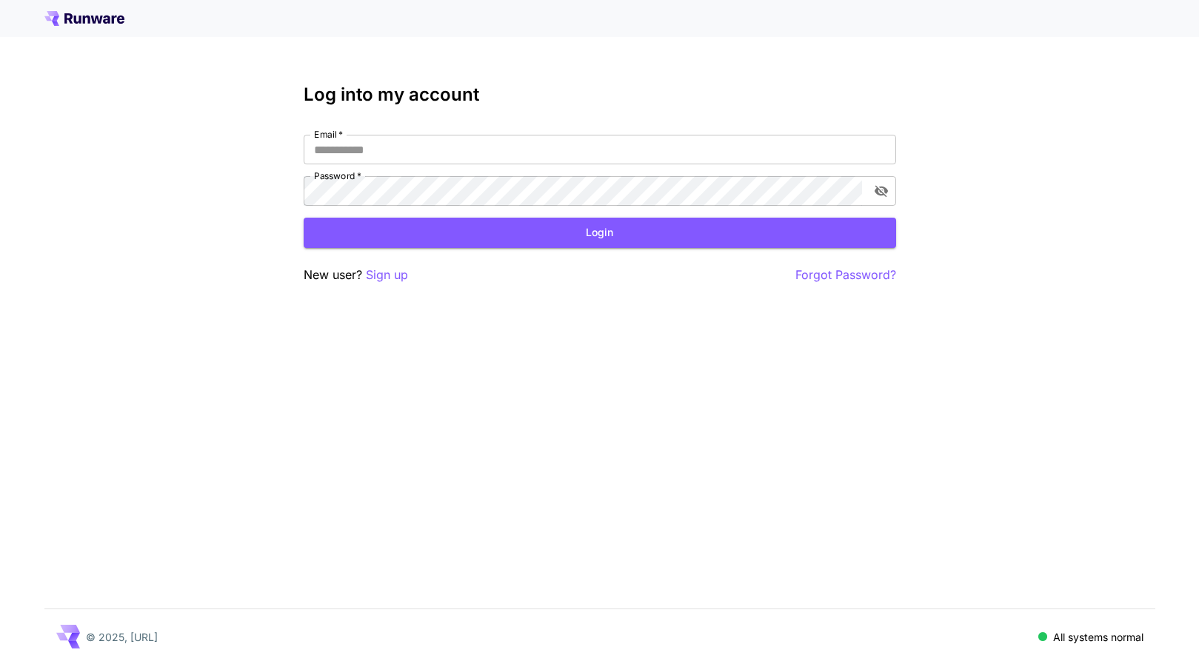
click at [701, 133] on div "Log into my account Email   * Email   * Password   * Password   * Login New use…" at bounding box center [600, 184] width 592 height 200
click at [504, 144] on input "Email   *" at bounding box center [600, 150] width 592 height 30
type input "*"
type input "**********"
click button "Login" at bounding box center [600, 233] width 592 height 30
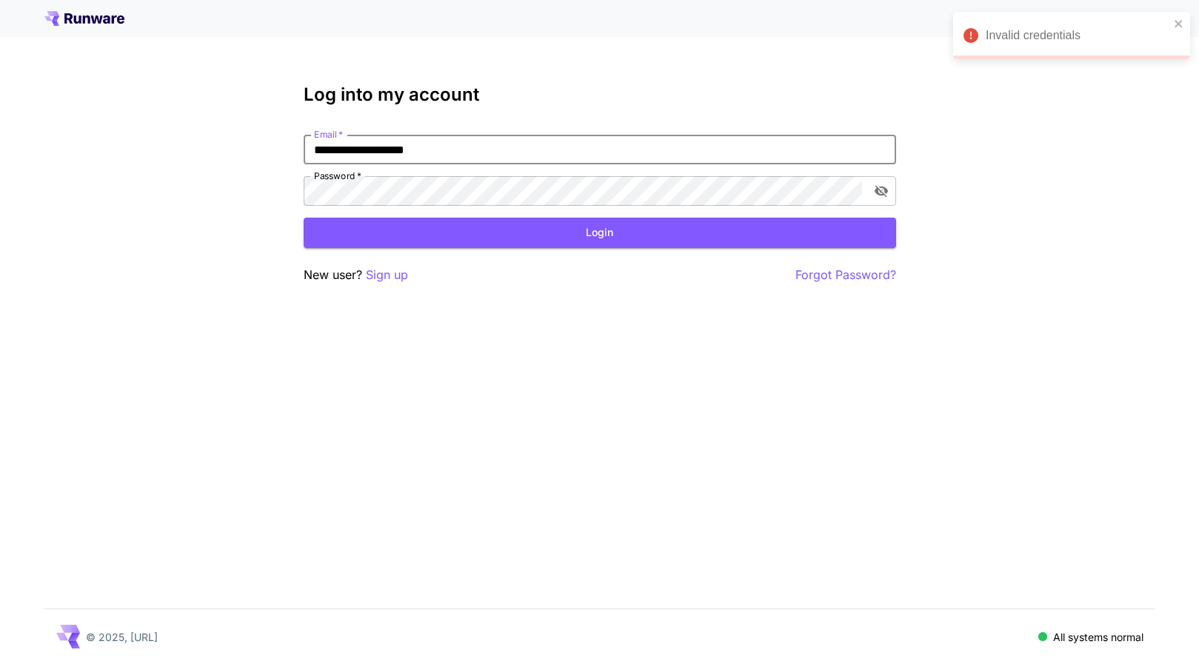
click at [549, 158] on input "**********" at bounding box center [600, 150] width 592 height 30
click at [838, 273] on p "Forgot Password?" at bounding box center [845, 275] width 101 height 19
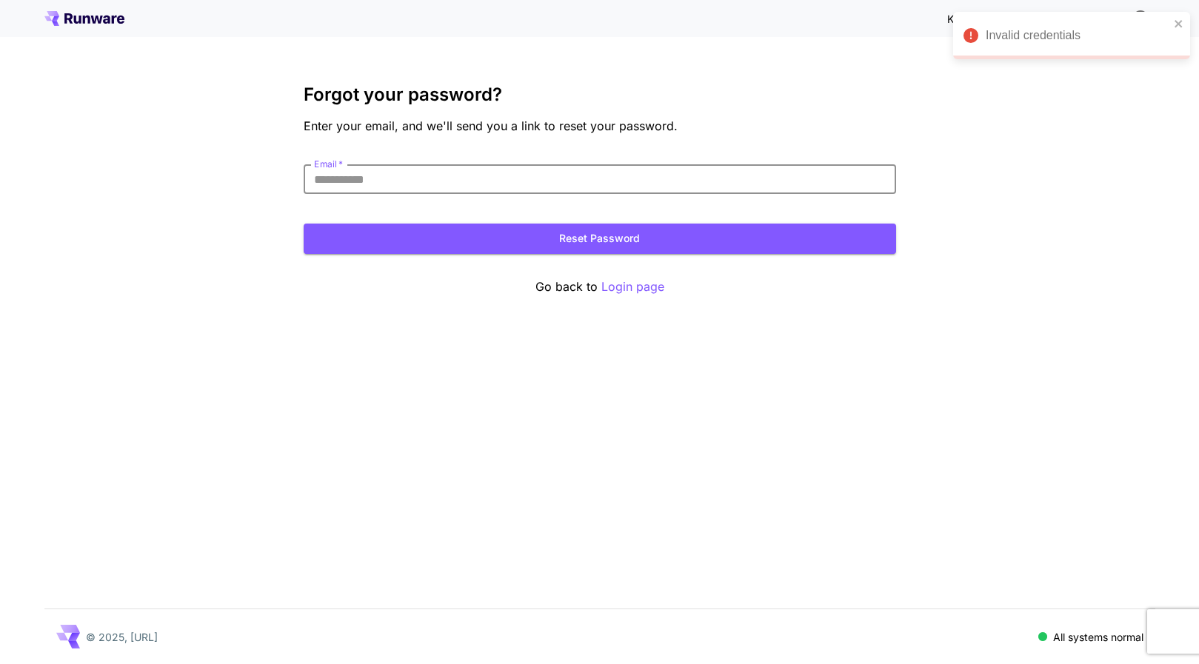
click at [578, 184] on input "Email   *" at bounding box center [600, 179] width 592 height 30
paste input "**********"
type input "**********"
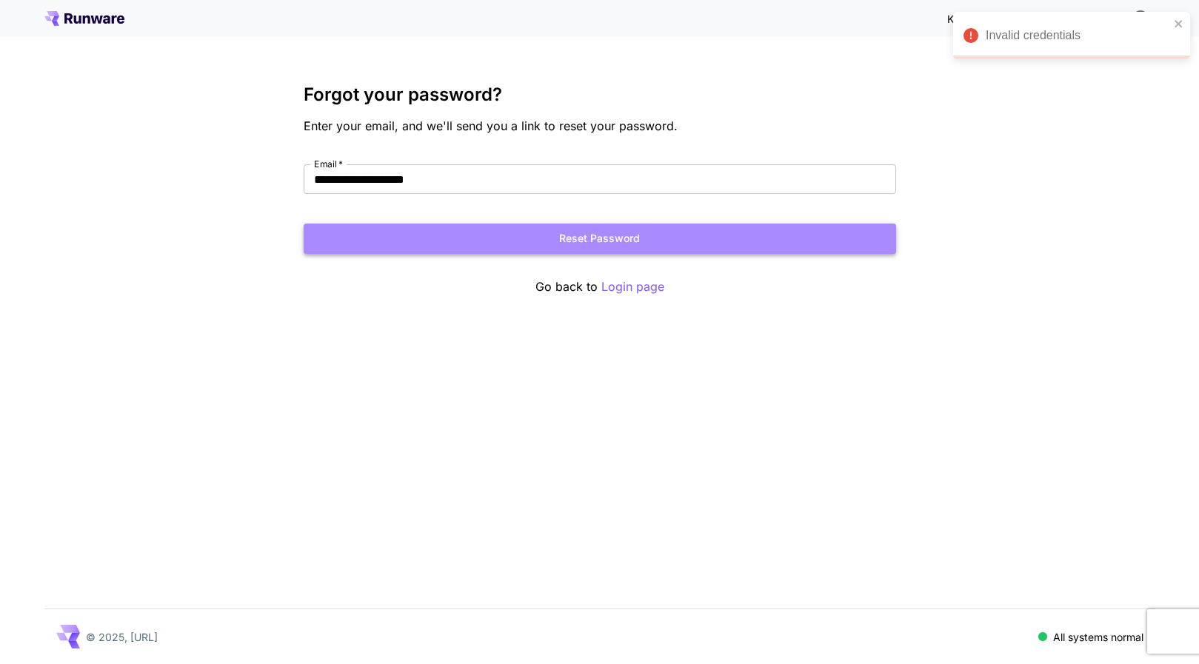
click at [574, 239] on button "Reset Password" at bounding box center [600, 239] width 592 height 30
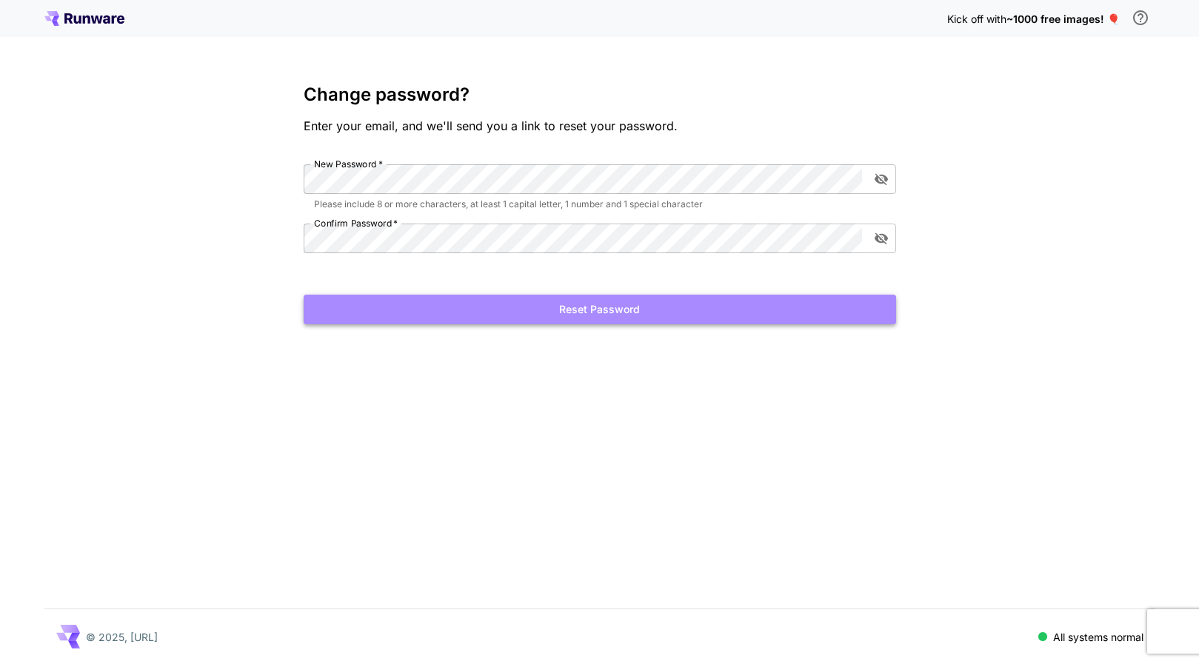
click at [524, 322] on button "Reset Password" at bounding box center [600, 310] width 592 height 30
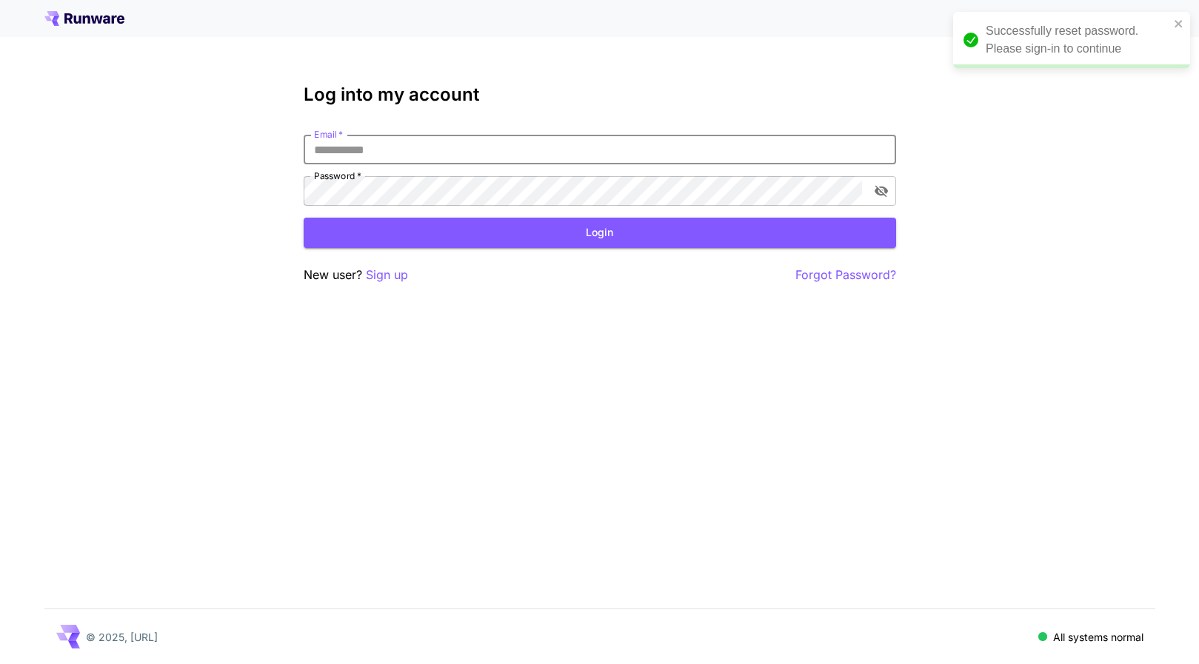
click at [744, 145] on input "Email   *" at bounding box center [600, 150] width 592 height 30
type input "**********"
click at [538, 238] on button "Login" at bounding box center [600, 233] width 592 height 30
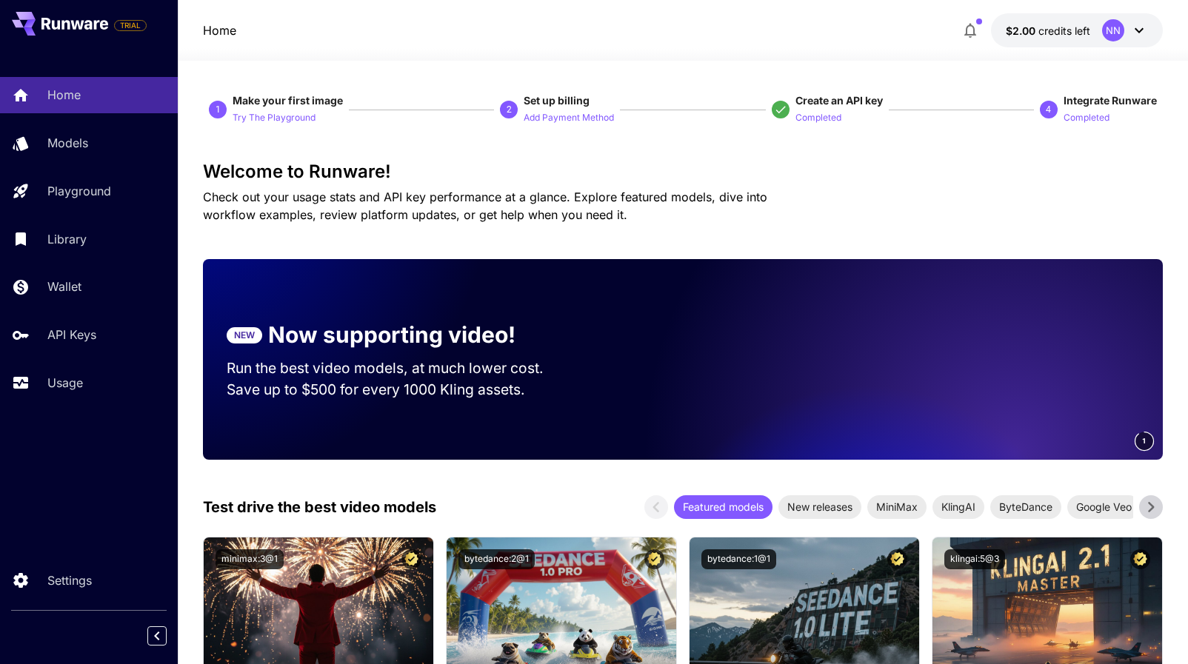
click at [624, 110] on div "1 Make your first image Try The Playground 2 Set up billing Add Payment Method …" at bounding box center [683, 109] width 960 height 33
click at [1132, 25] on icon at bounding box center [1139, 30] width 18 height 18
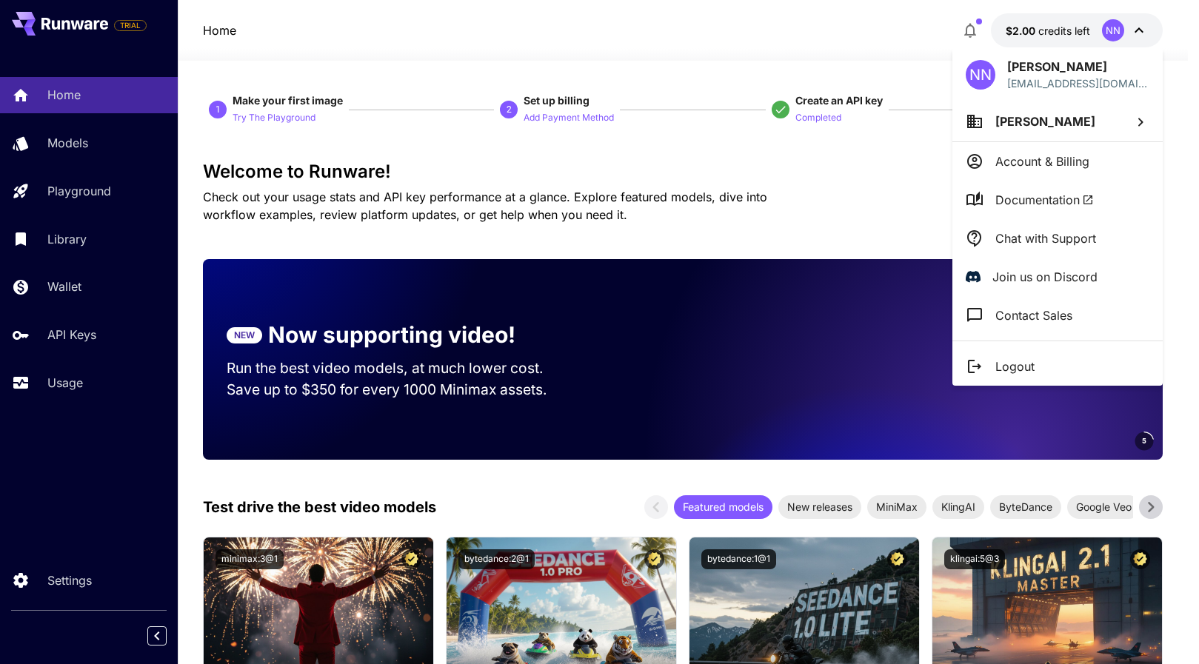
click at [689, 114] on div at bounding box center [599, 332] width 1199 height 664
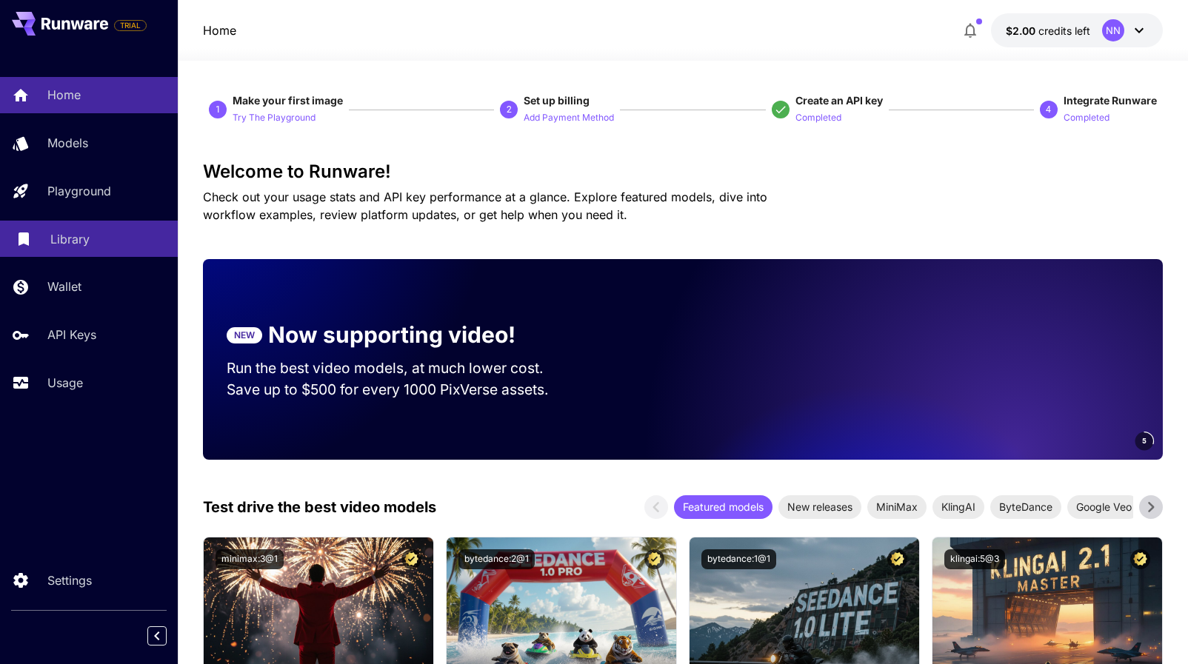
click at [76, 236] on p "Library" at bounding box center [69, 239] width 39 height 18
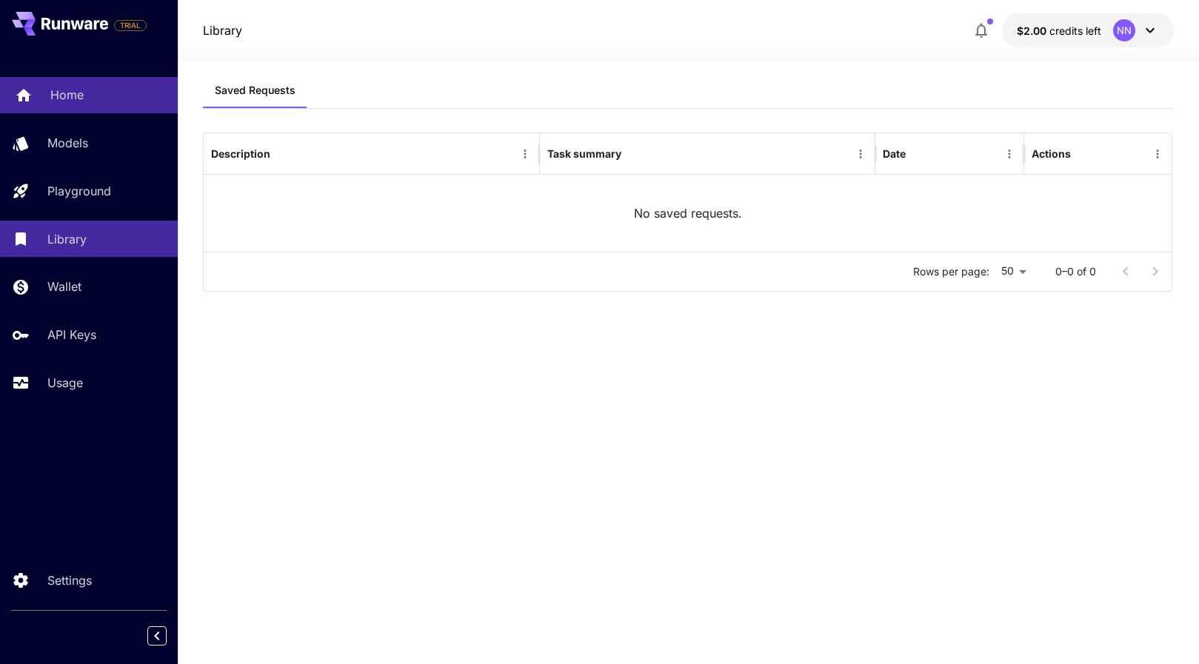
click at [81, 108] on link "Home" at bounding box center [89, 95] width 178 height 36
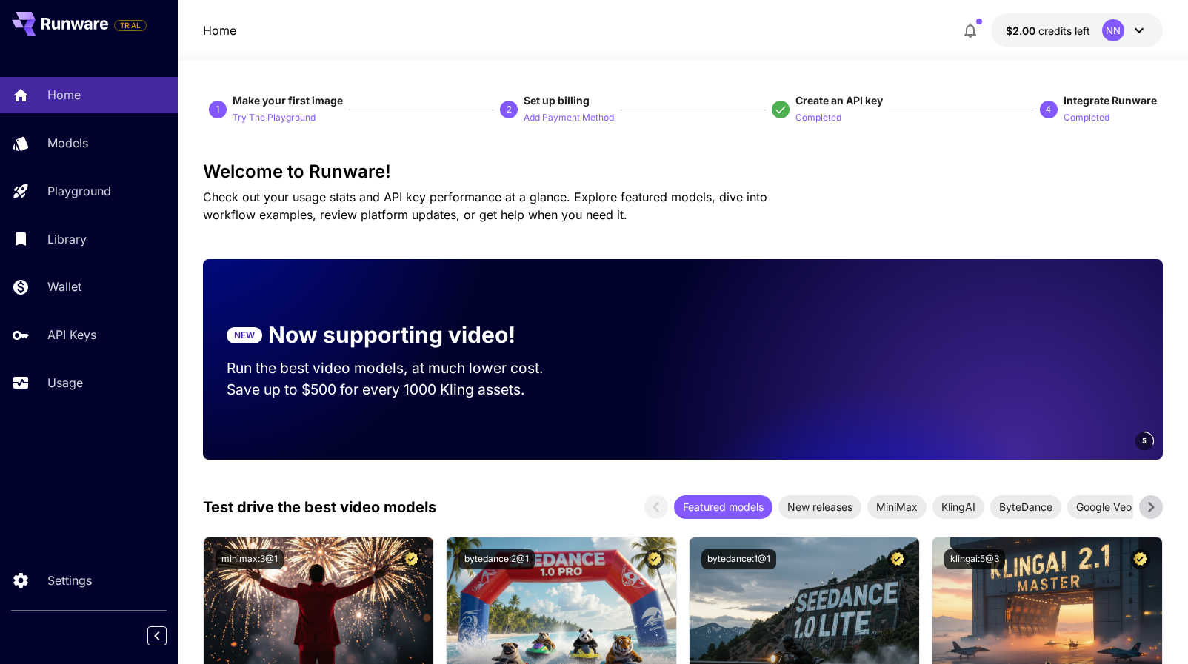
click at [1138, 24] on icon at bounding box center [1139, 30] width 18 height 18
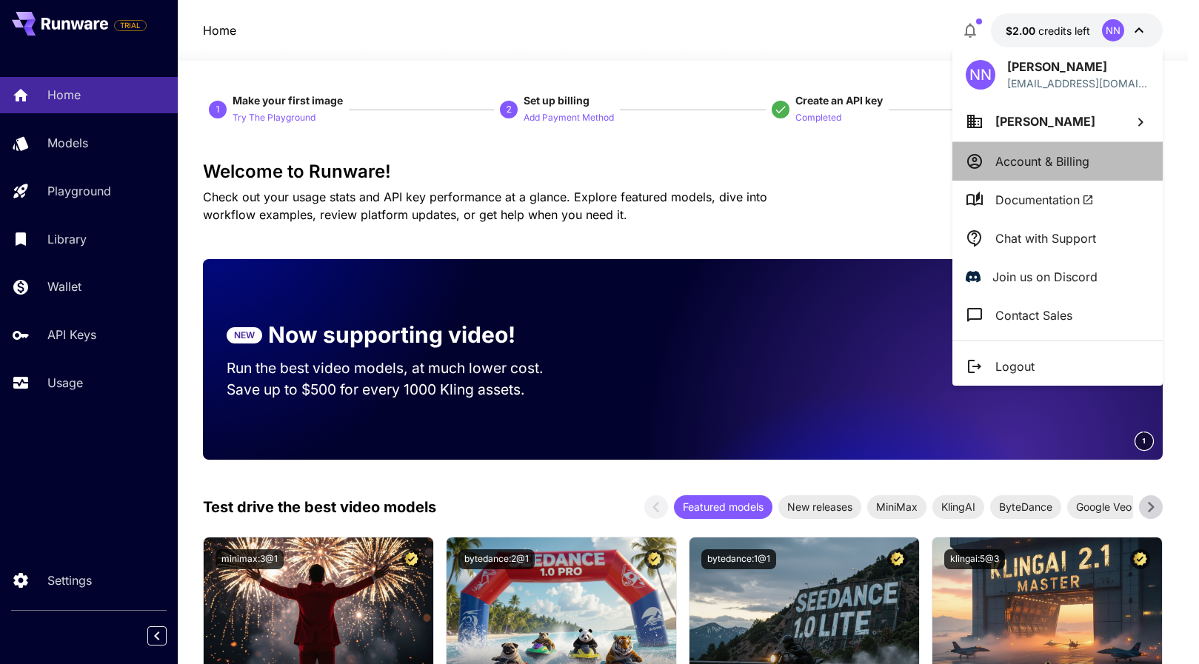
click at [1067, 158] on p "Account & Billing" at bounding box center [1042, 162] width 94 height 18
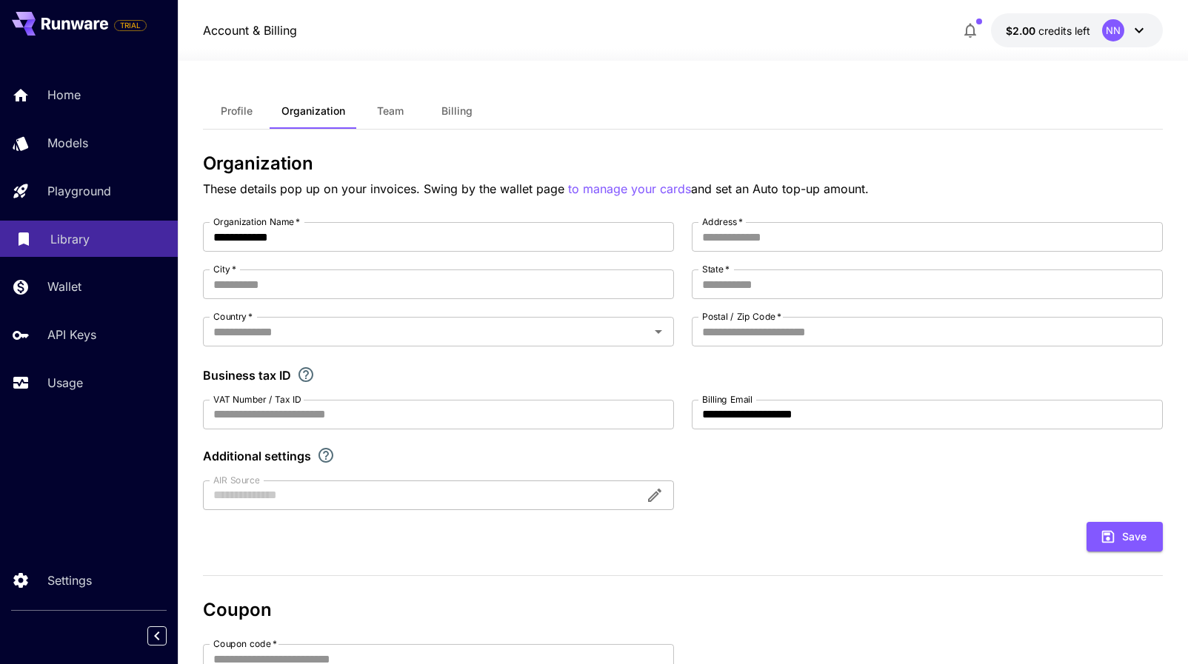
click at [94, 238] on div "Library" at bounding box center [108, 239] width 116 height 18
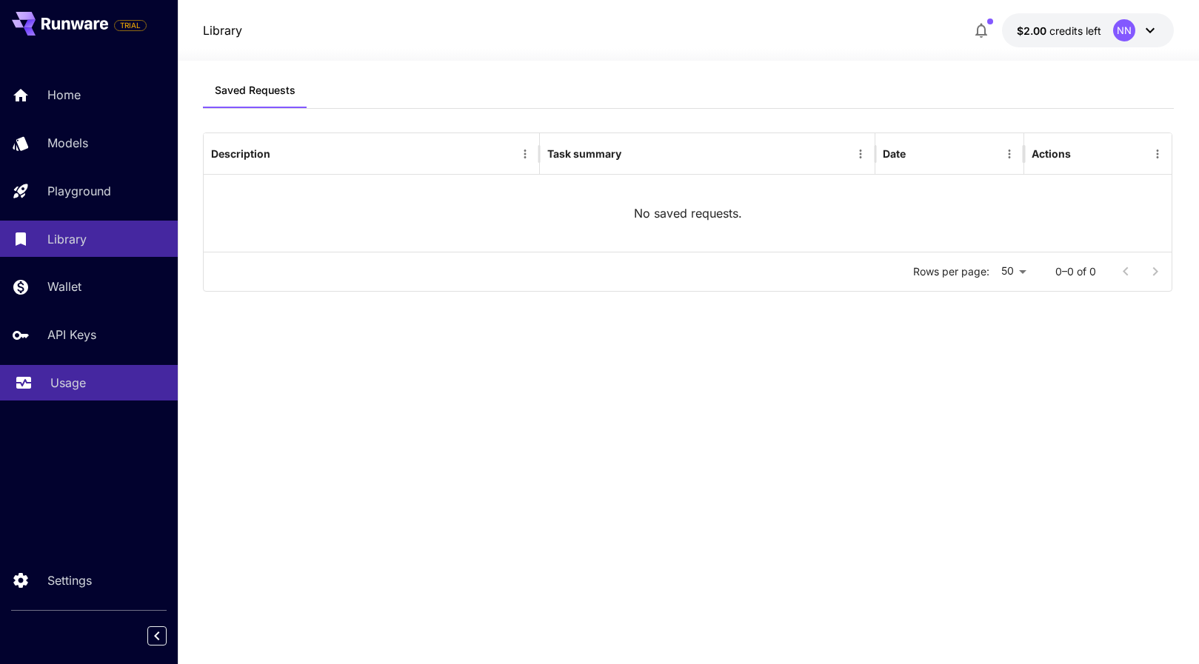
click at [73, 387] on p "Usage" at bounding box center [68, 383] width 36 height 18
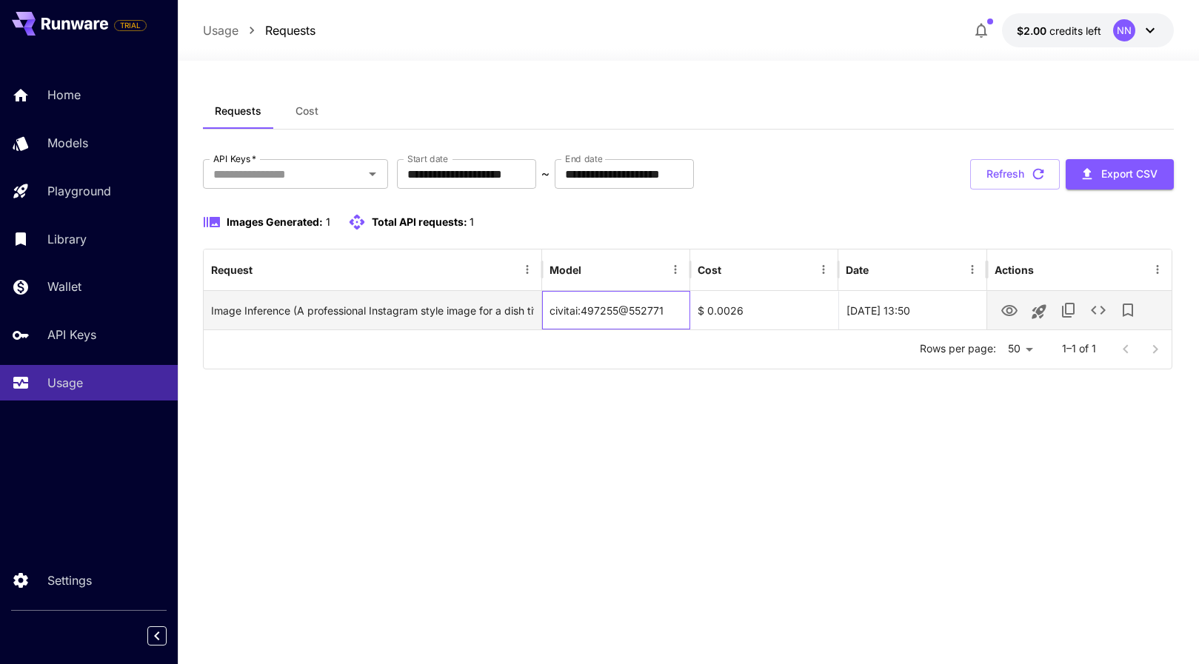
click at [605, 312] on div "civitai:497255@552771" at bounding box center [616, 310] width 148 height 39
click at [420, 317] on div "Image Inference (A professional Instagram style image for a dish titled "Gourme…" at bounding box center [372, 311] width 323 height 38
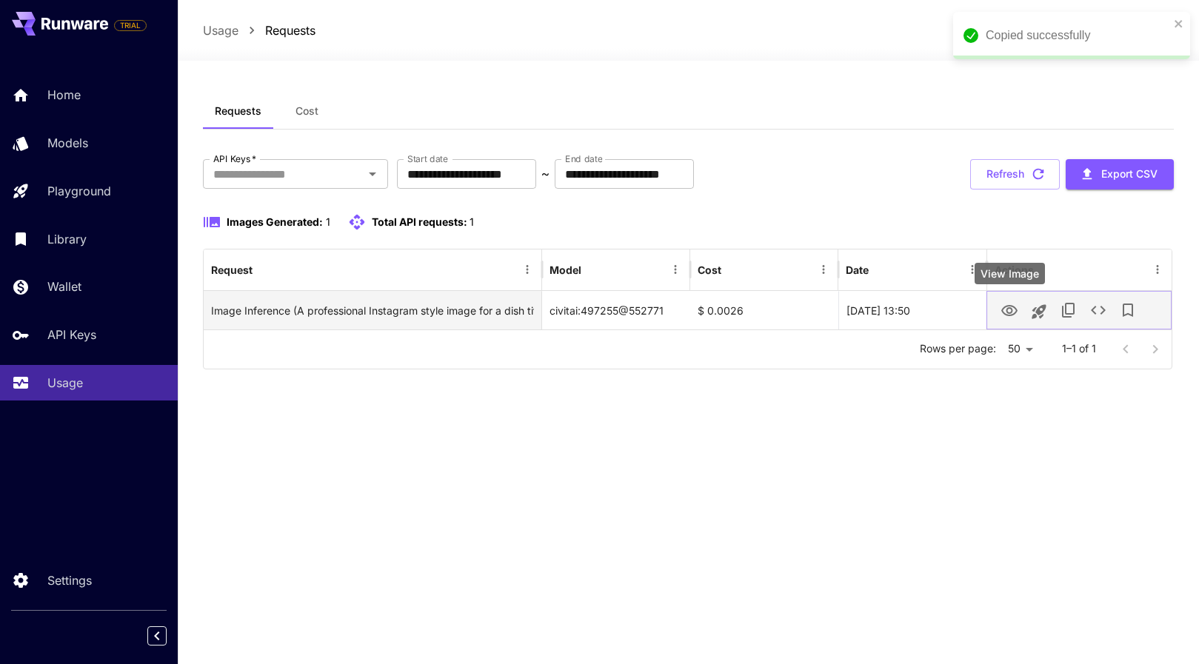
click at [1014, 313] on icon "View Image" at bounding box center [1010, 311] width 18 height 18
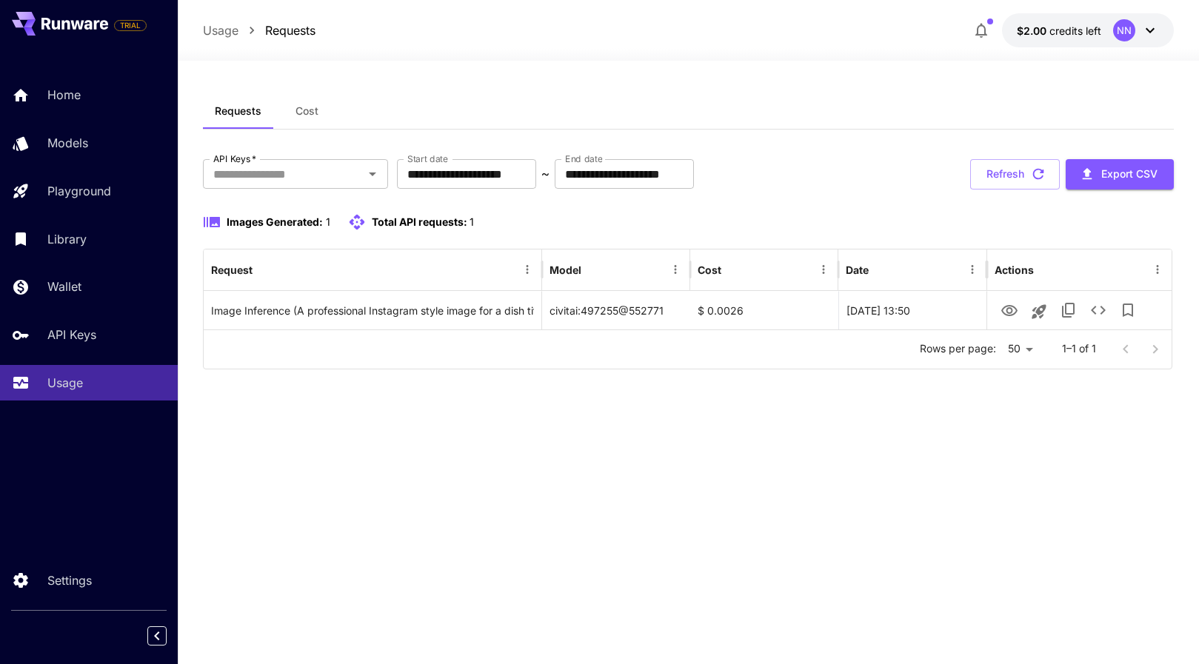
click at [315, 93] on button "Cost" at bounding box center [306, 111] width 67 height 36
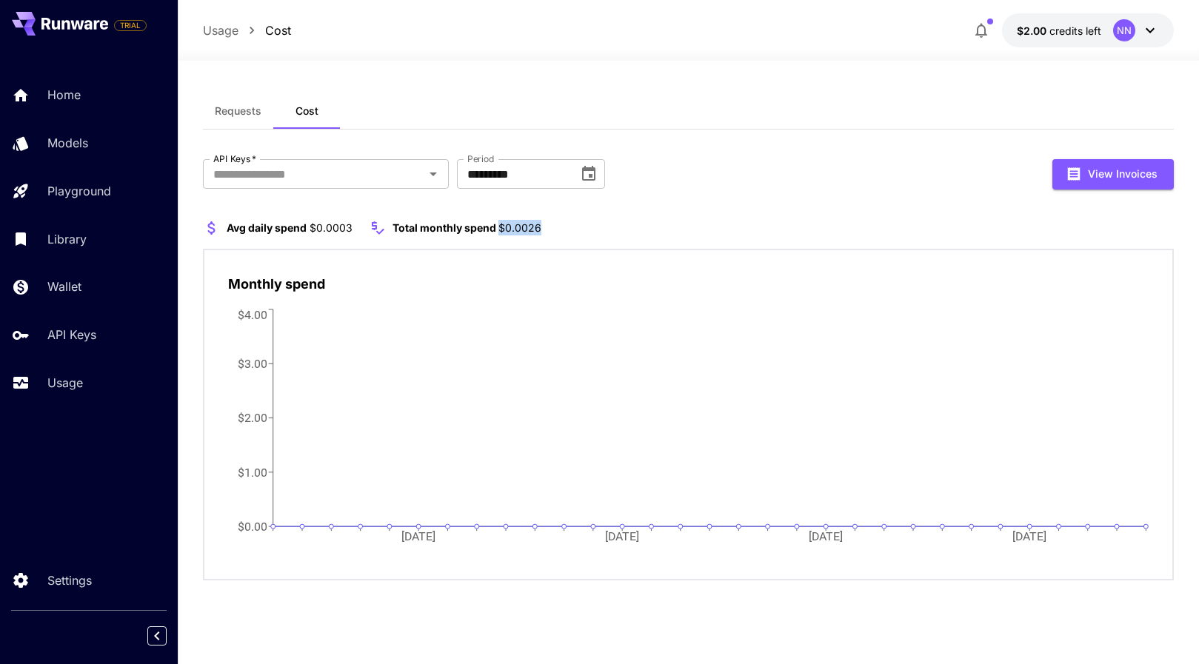
drag, startPoint x: 545, startPoint y: 224, endPoint x: 494, endPoint y: 232, distance: 51.6
click at [494, 232] on section "Avg daily spend $0.0003 Total monthly spend $0.0026" at bounding box center [688, 228] width 970 height 18
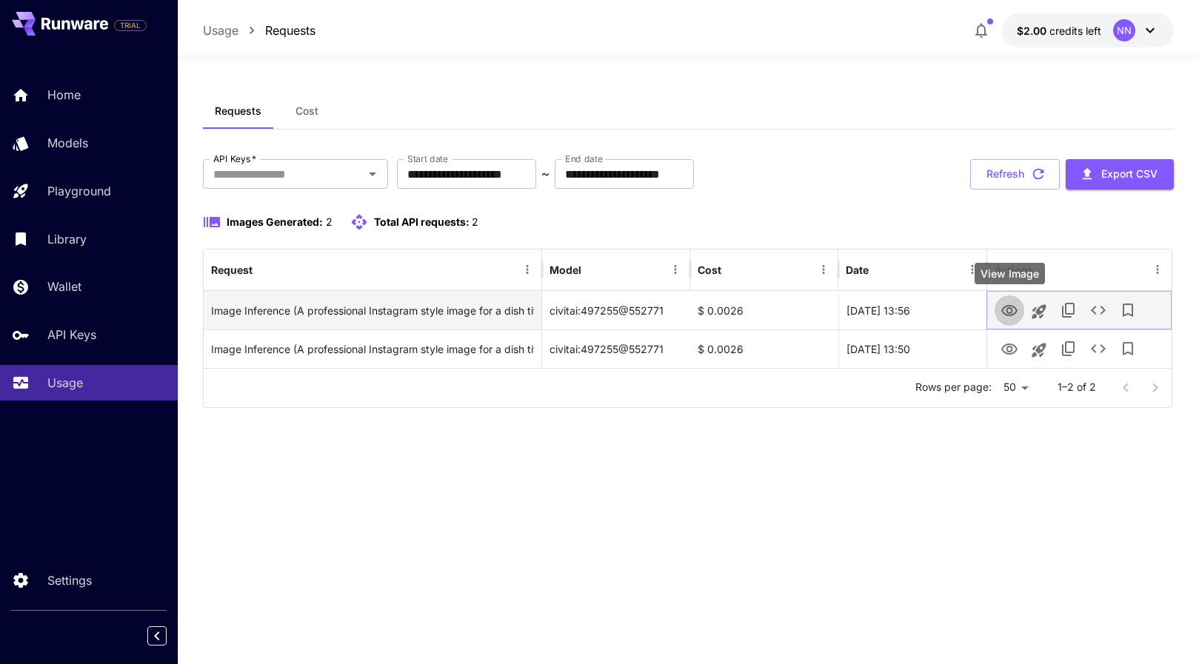
click at [1005, 315] on icon "View Image" at bounding box center [1010, 311] width 18 height 18
click at [1011, 307] on icon "View Image" at bounding box center [1010, 311] width 18 height 18
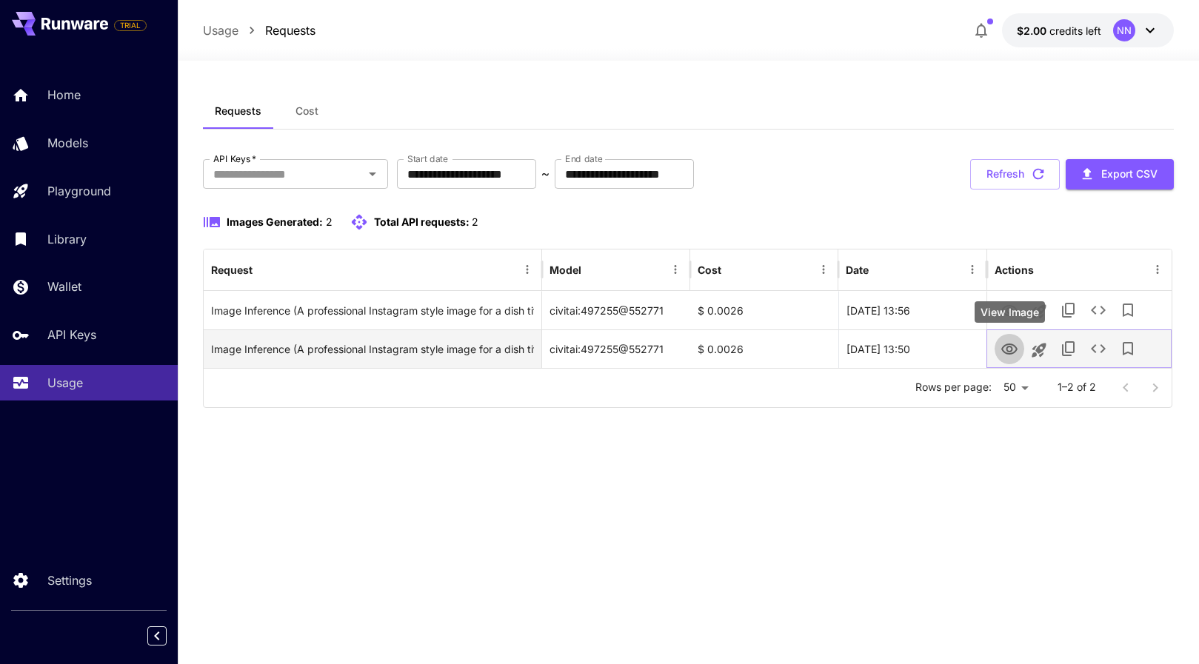
click at [1005, 348] on icon "View Image" at bounding box center [1010, 350] width 18 height 18
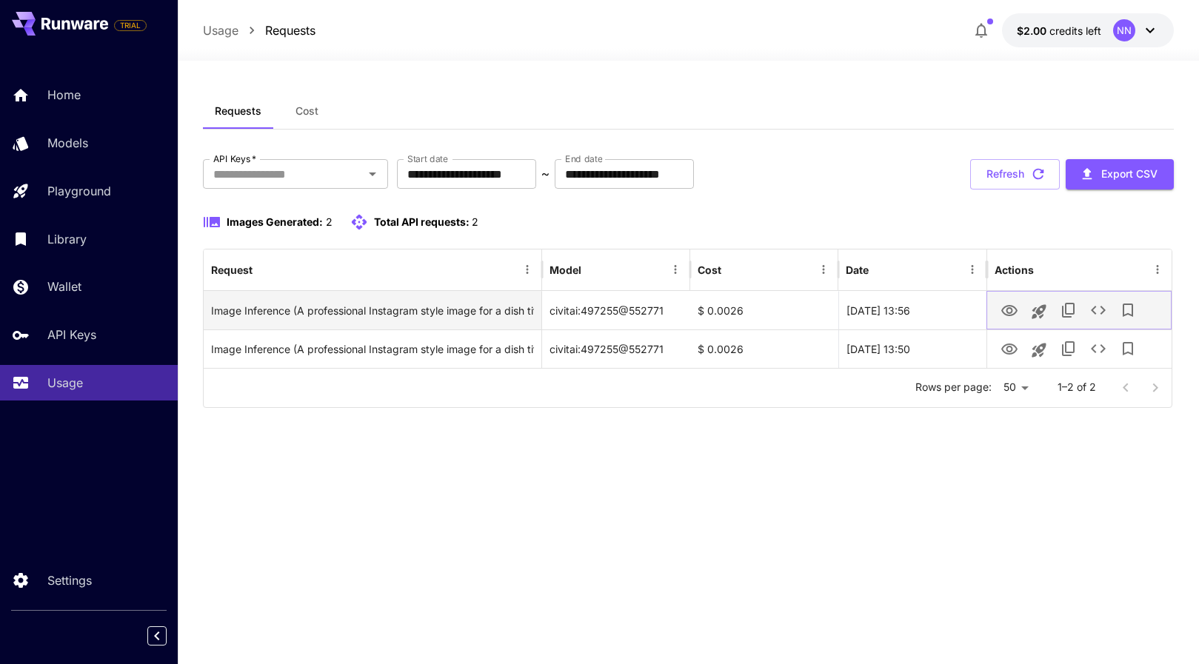
click at [1017, 306] on icon "View Image" at bounding box center [1010, 311] width 18 height 18
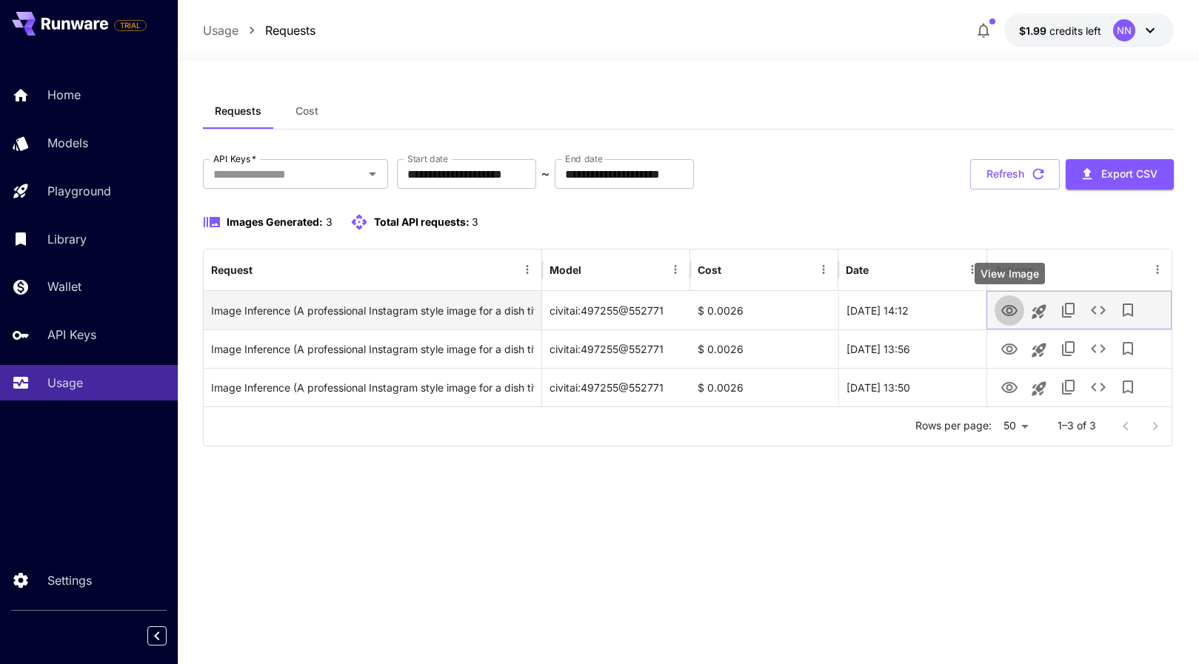
click at [1011, 304] on icon "View Image" at bounding box center [1010, 311] width 18 height 18
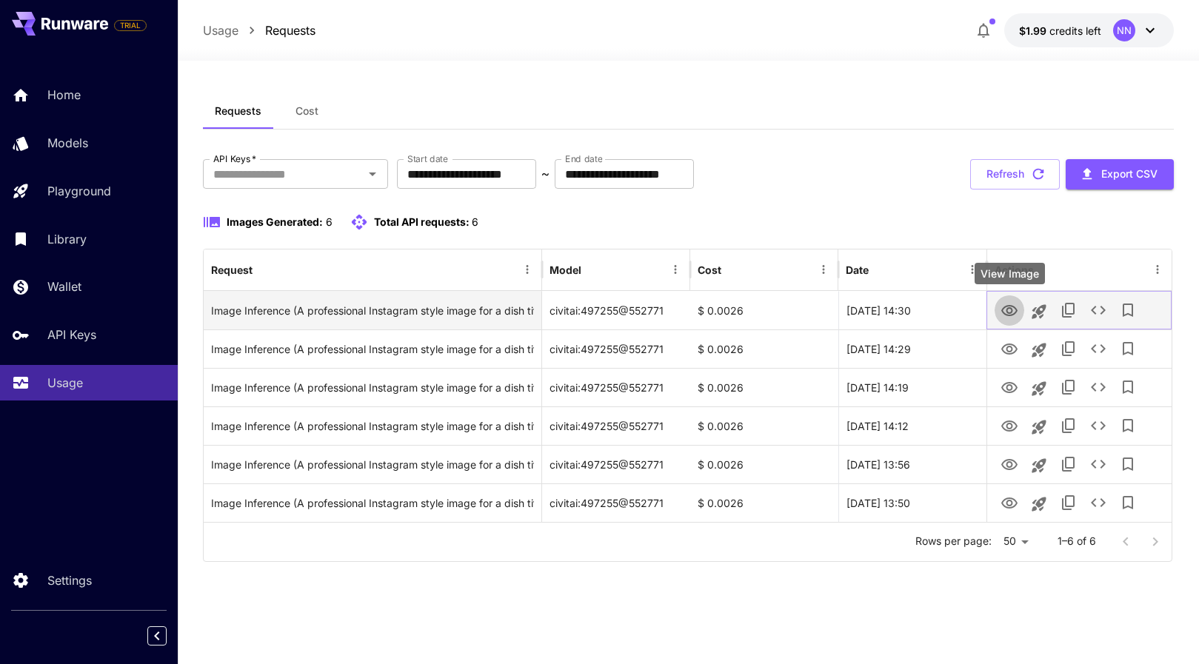
click at [1009, 311] on icon "View Image" at bounding box center [1010, 311] width 18 height 18
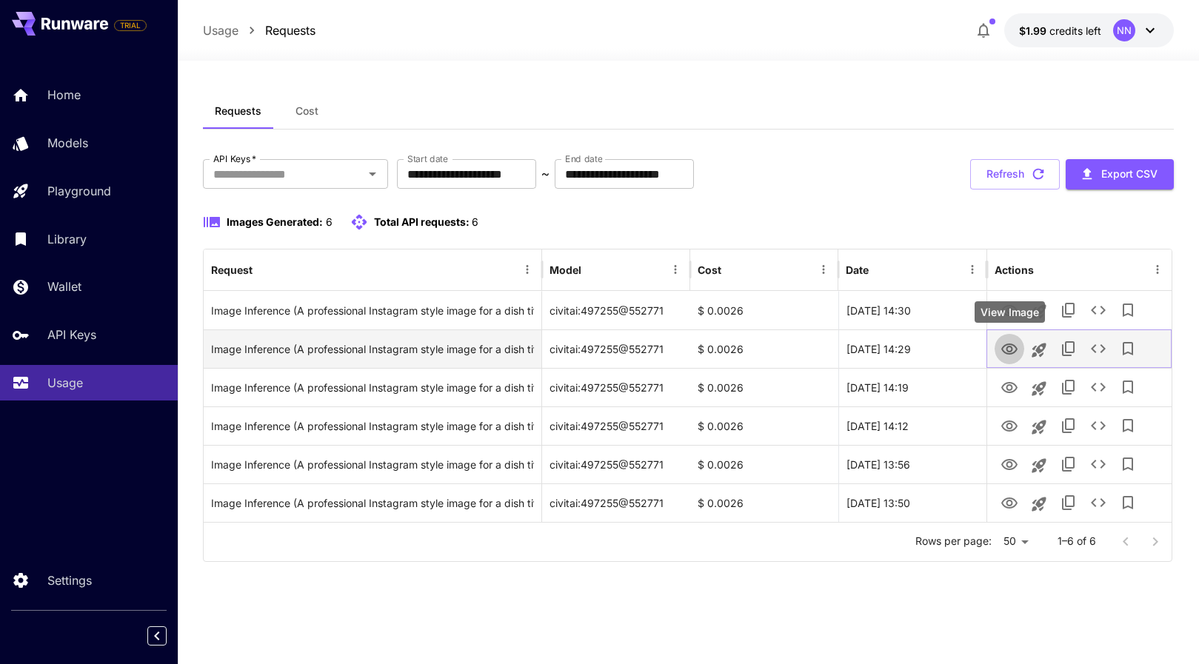
click at [1009, 351] on icon "View Image" at bounding box center [1009, 349] width 16 height 11
